Goal: Find specific page/section: Find specific page/section

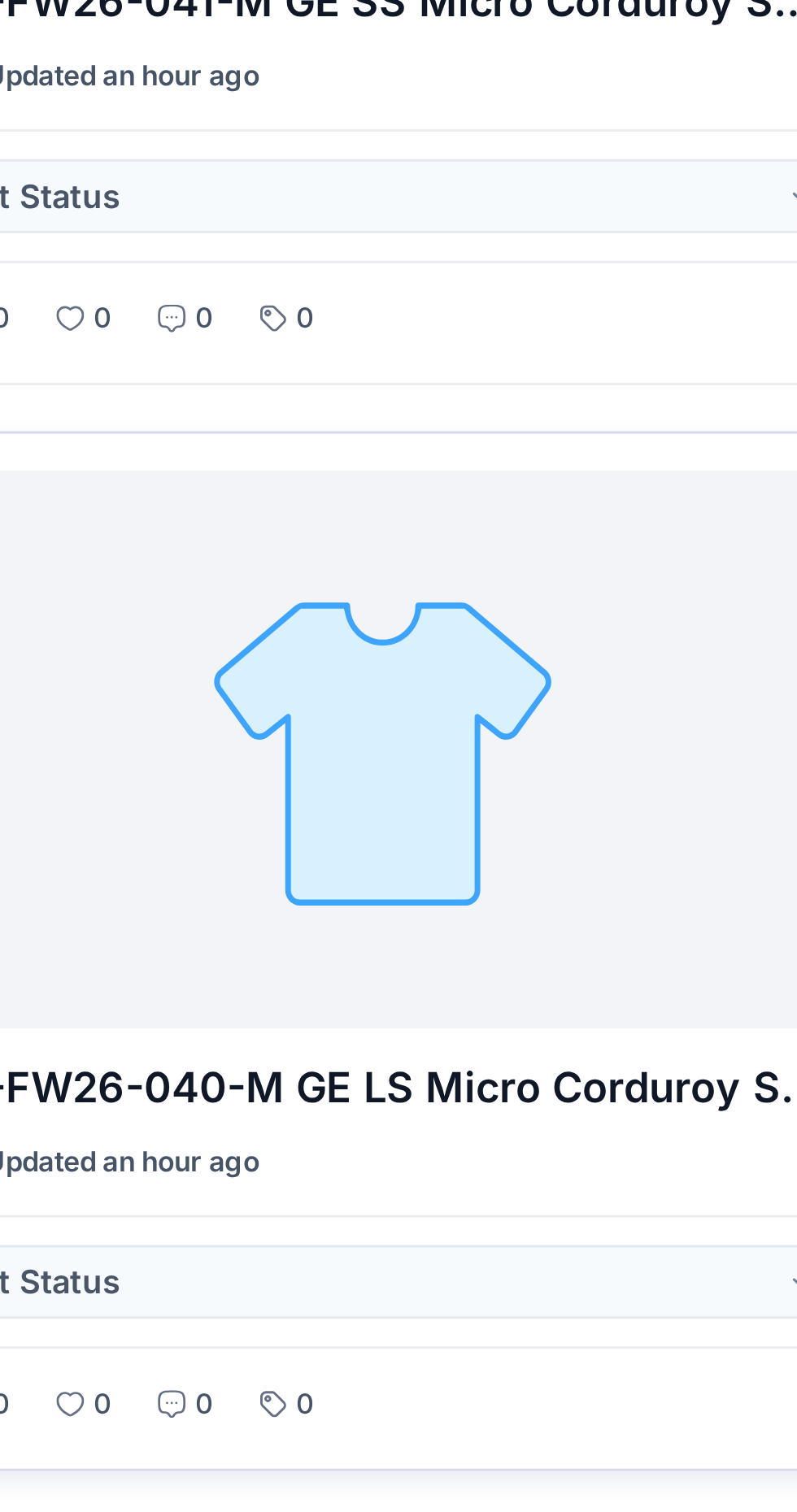
click at [266, 759] on div at bounding box center [241, 722] width 318 height 197
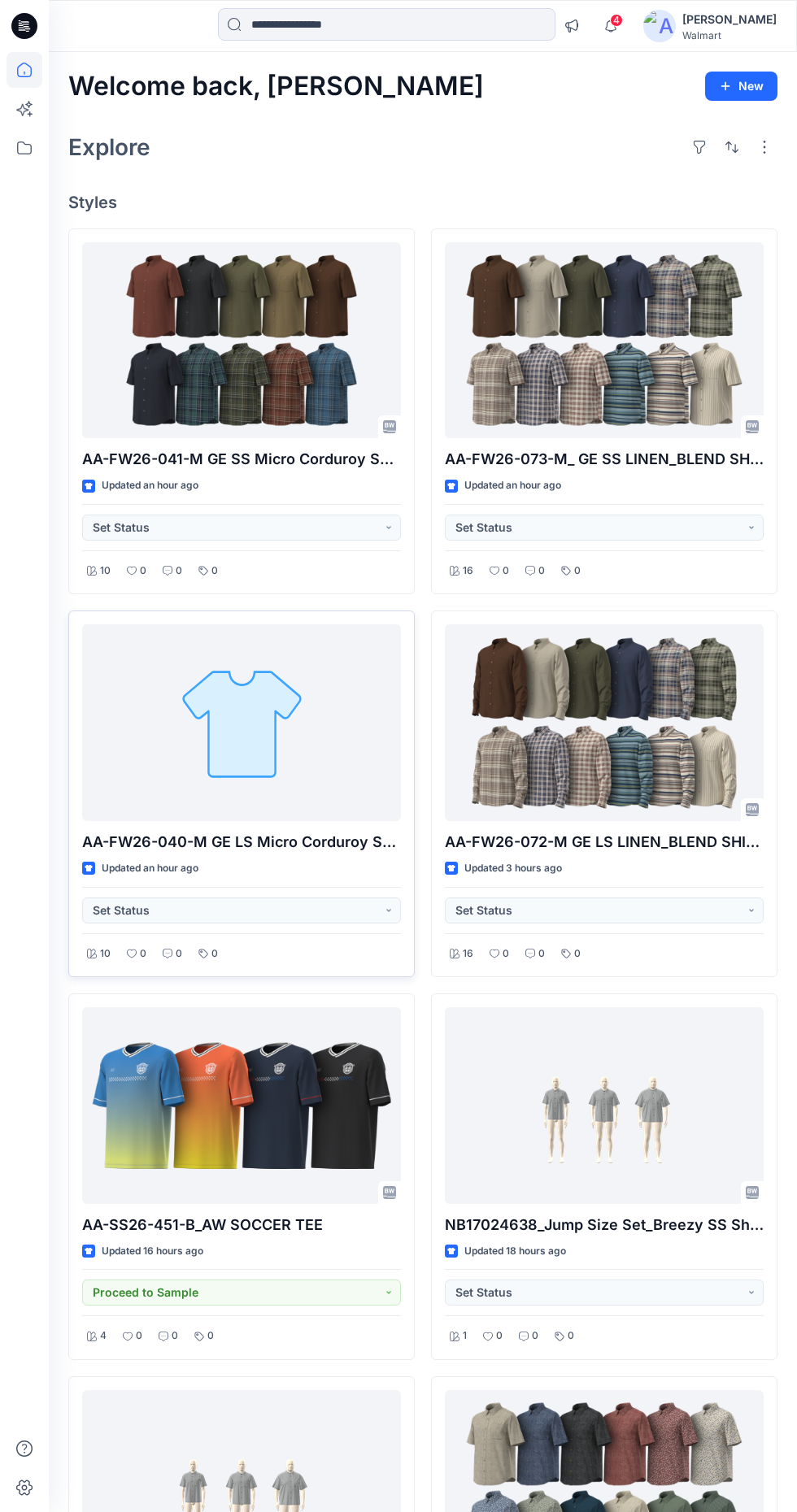
click at [295, 701] on div at bounding box center [241, 722] width 318 height 197
